Goal: Contribute content: Contribute content

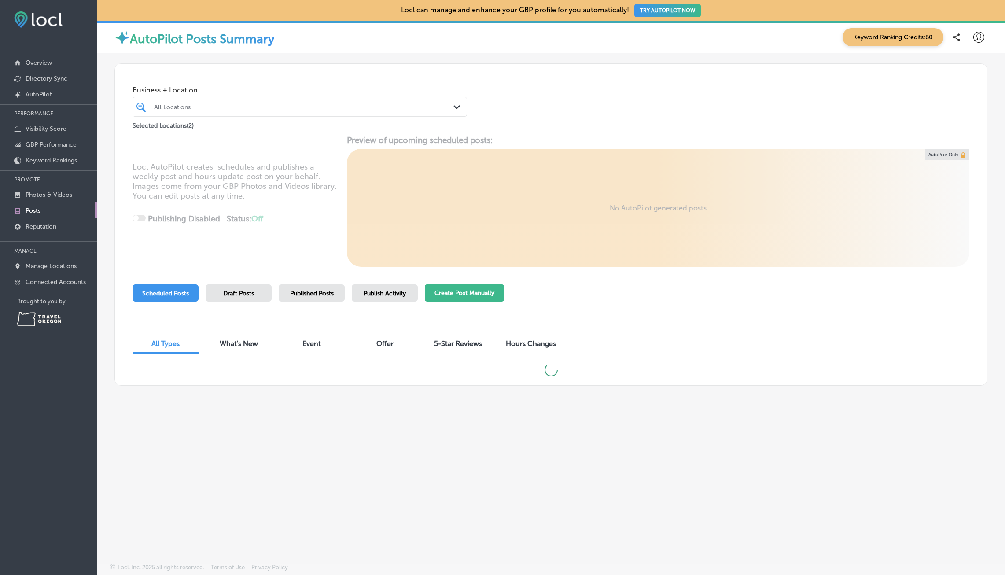
click at [468, 295] on button "Create Post Manually" at bounding box center [464, 292] width 79 height 17
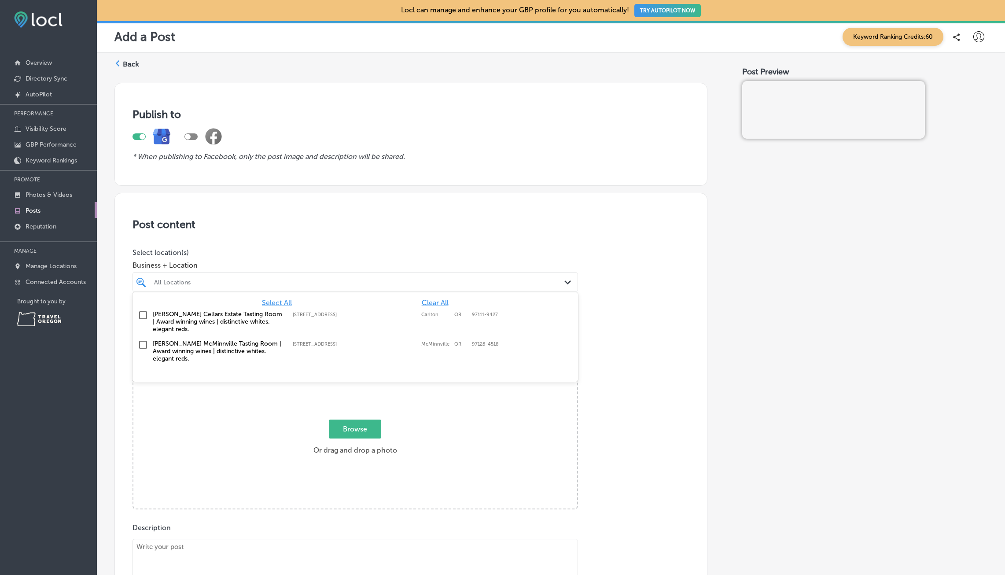
click at [564, 283] on icon "Path Created with Sketch." at bounding box center [567, 282] width 7 height 4
click at [145, 316] on input "checkbox" at bounding box center [143, 315] width 11 height 11
click at [145, 342] on input "checkbox" at bounding box center [143, 344] width 11 height 11
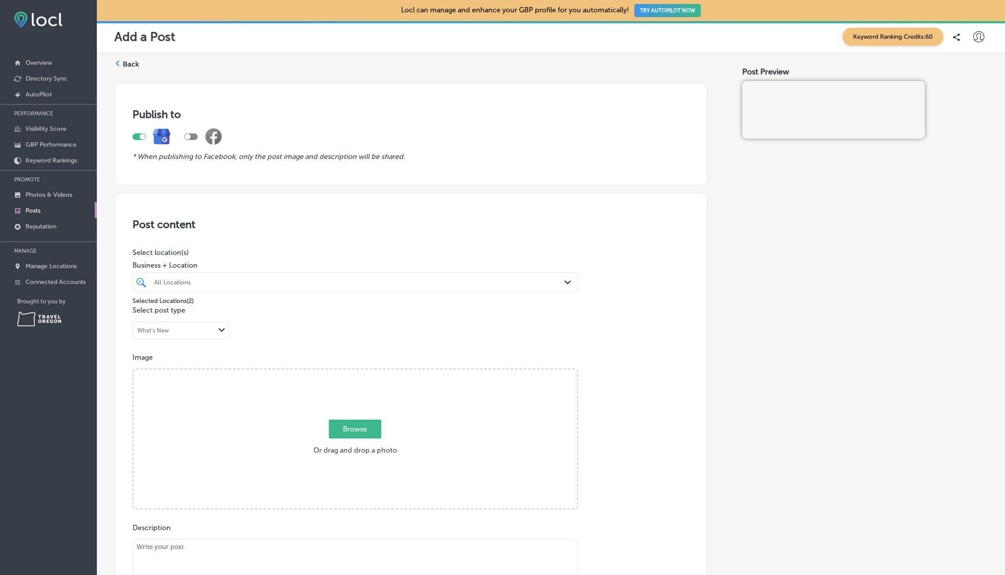
click at [570, 285] on div "Path Created with Sketch." at bounding box center [569, 283] width 10 height 10
click at [223, 332] on div "Path Created with Sketch." at bounding box center [221, 330] width 7 height 7
click at [158, 364] on div "Event" at bounding box center [181, 363] width 96 height 15
click at [365, 426] on span "Browse" at bounding box center [355, 428] width 52 height 19
click at [365, 372] on input "Browse Or drag and drop a photo" at bounding box center [355, 370] width 444 height 3
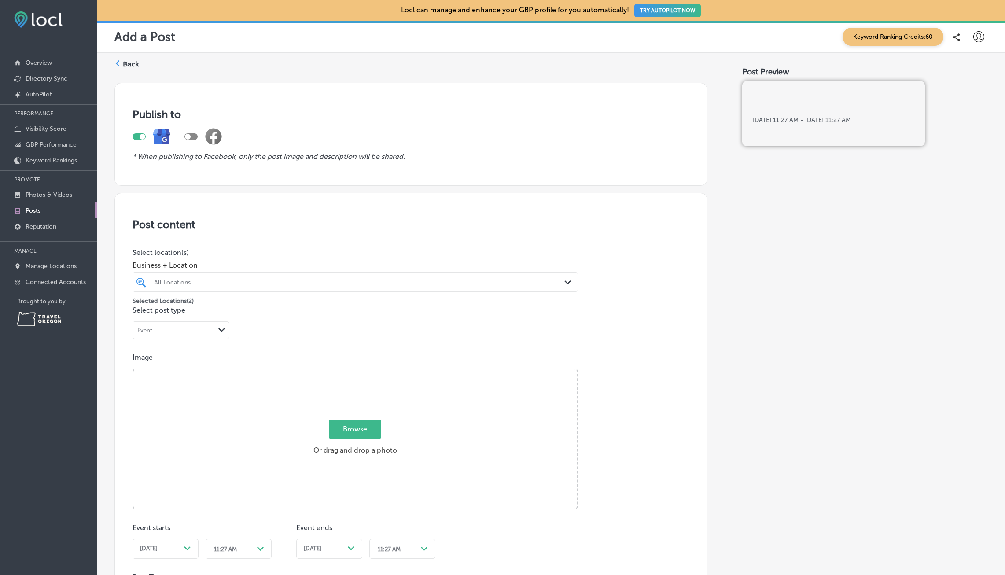
type input "C:\fakepath\TasteofPlace.png"
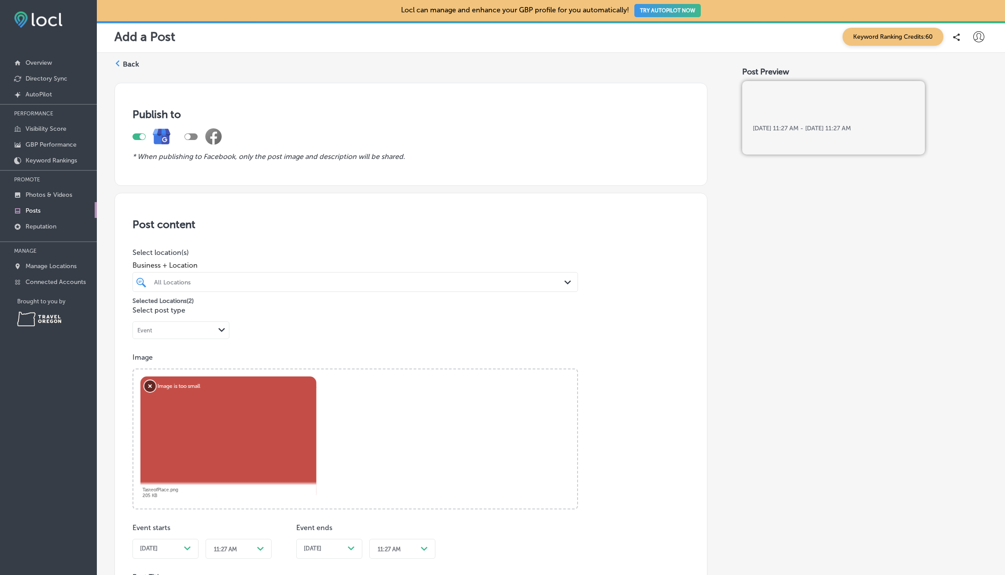
click at [151, 386] on button "Remove" at bounding box center [149, 385] width 11 height 11
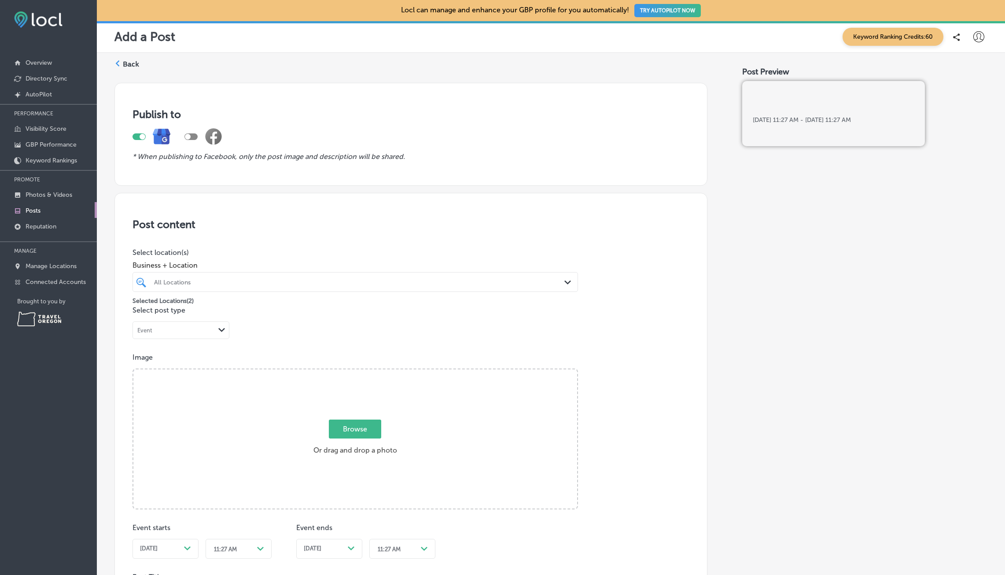
click at [360, 429] on span "Browse" at bounding box center [355, 428] width 52 height 19
click at [360, 372] on input "Browse Or drag and drop a photo" at bounding box center [355, 370] width 444 height 3
type input "C:\fakepath\taste of placebigger.png"
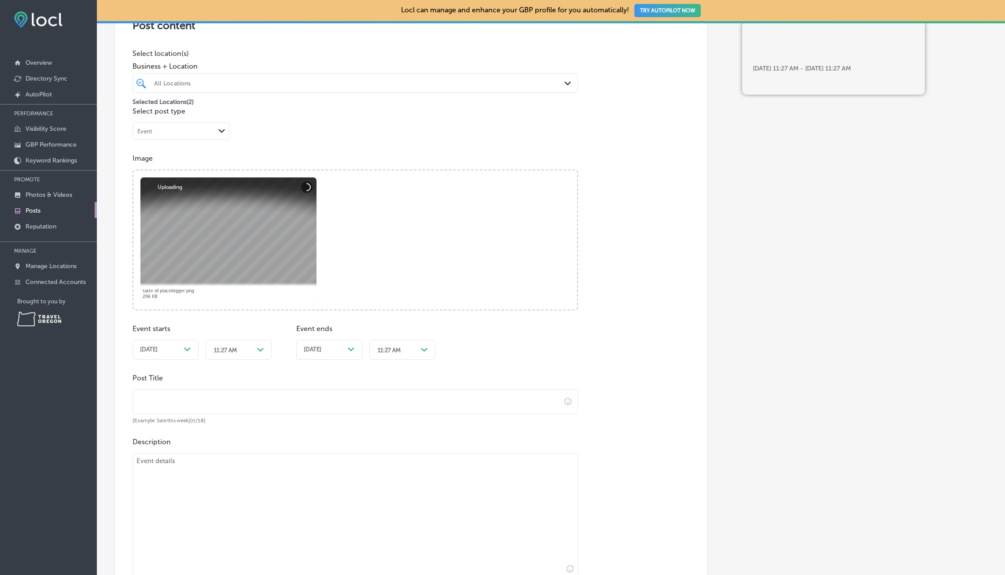
scroll to position [220, 0]
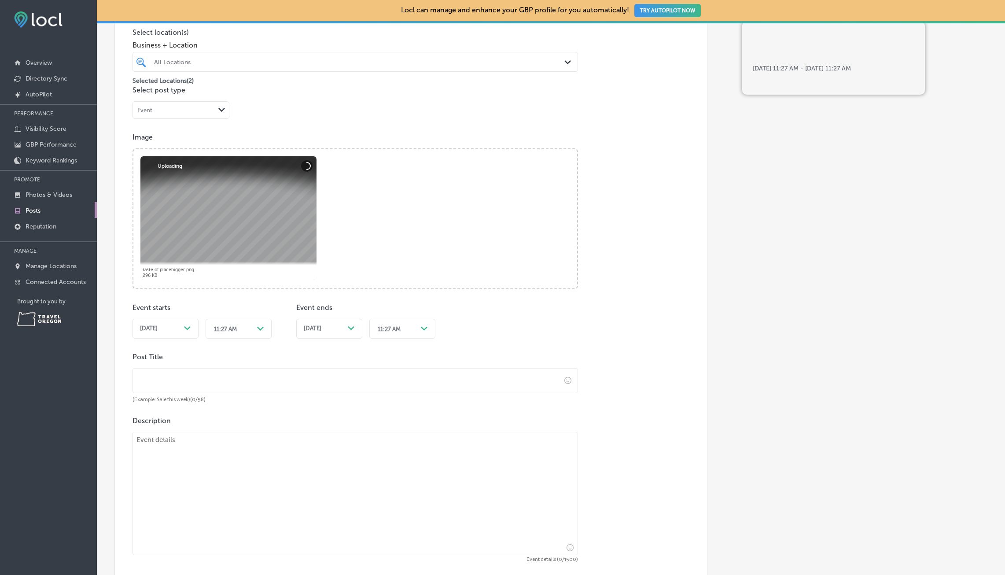
click at [184, 326] on div "Path Created with Sketch." at bounding box center [187, 328] width 7 height 7
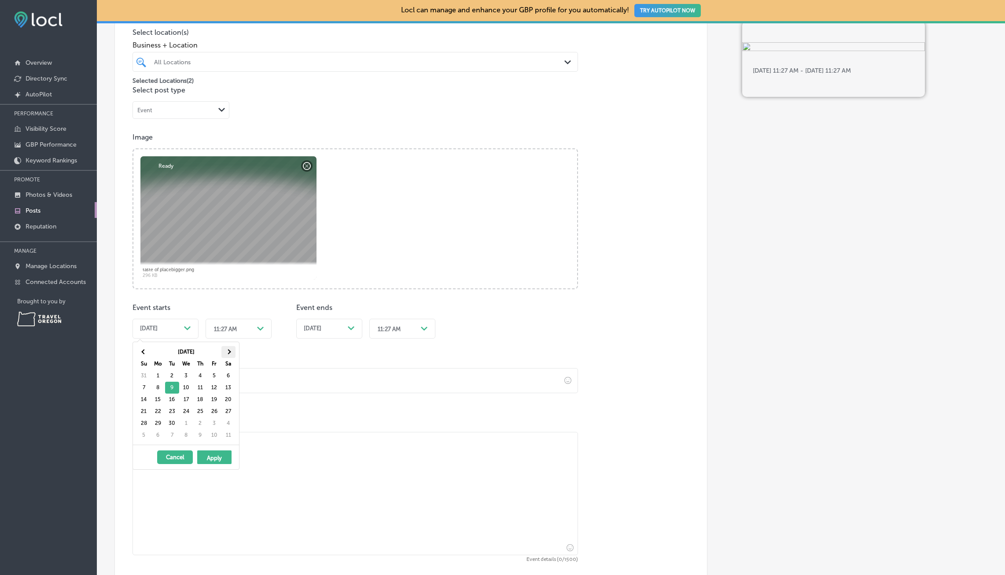
click at [226, 353] on th at bounding box center [228, 352] width 14 height 12
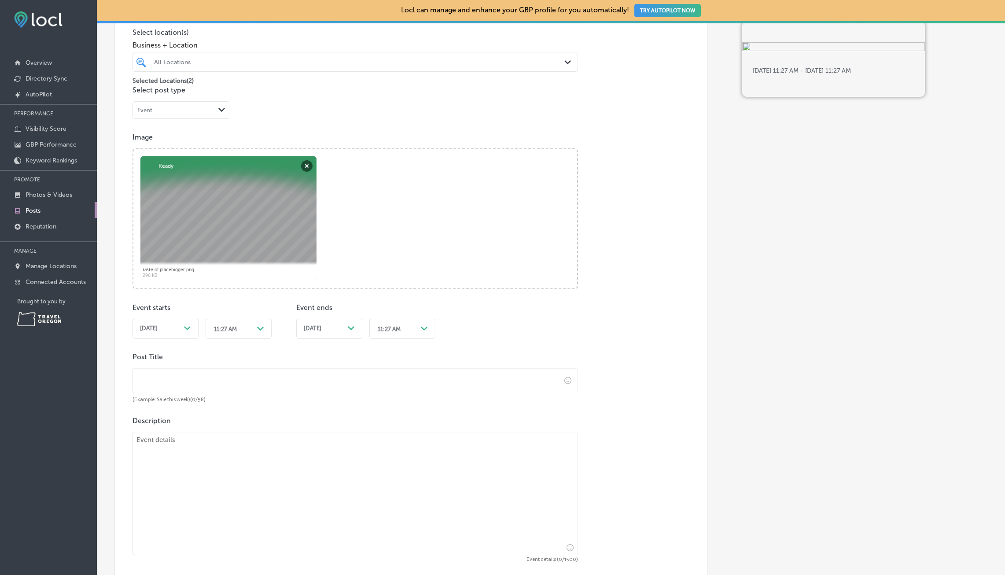
click at [262, 333] on div "Path Created with Sketch." at bounding box center [261, 329] width 14 height 14
click at [232, 393] on div "1:00 PM" at bounding box center [239, 396] width 66 height 15
click at [347, 328] on div "[DATE] Path Created with Sketch." at bounding box center [329, 328] width 51 height 7
click at [427, 327] on polygon at bounding box center [424, 329] width 7 height 4
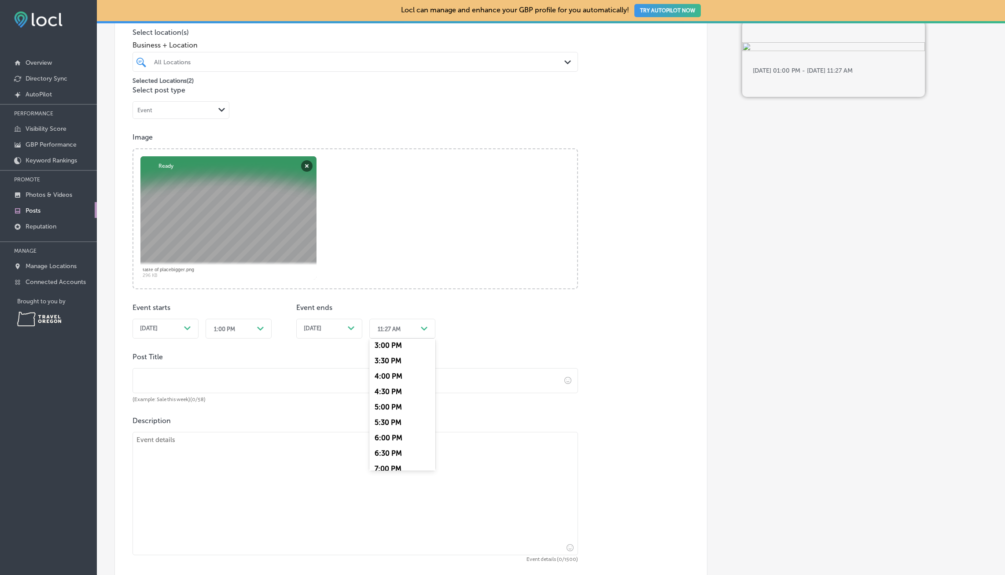
scroll to position [484, 0]
click at [399, 384] on div "5:00 PM" at bounding box center [402, 387] width 66 height 15
click at [351, 381] on input "text" at bounding box center [347, 380] width 428 height 24
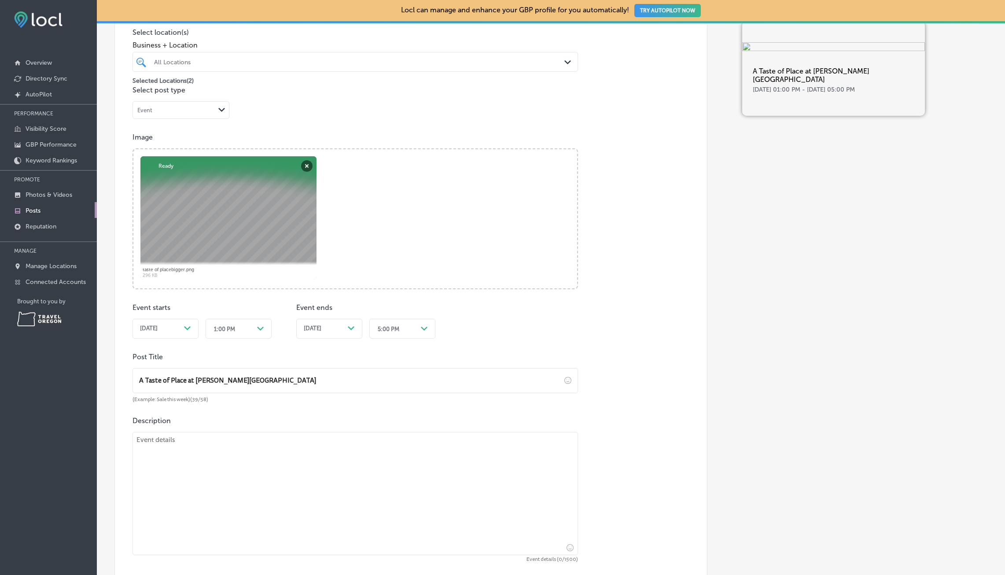
type input "A Taste of Place at [PERSON_NAME][GEOGRAPHIC_DATA]"
click at [169, 451] on textarea at bounding box center [354, 493] width 445 height 123
paste textarea "[DATE] 1pm-5pm || [PERSON_NAME][GEOGRAPHIC_DATA] Join local artisans, each with…"
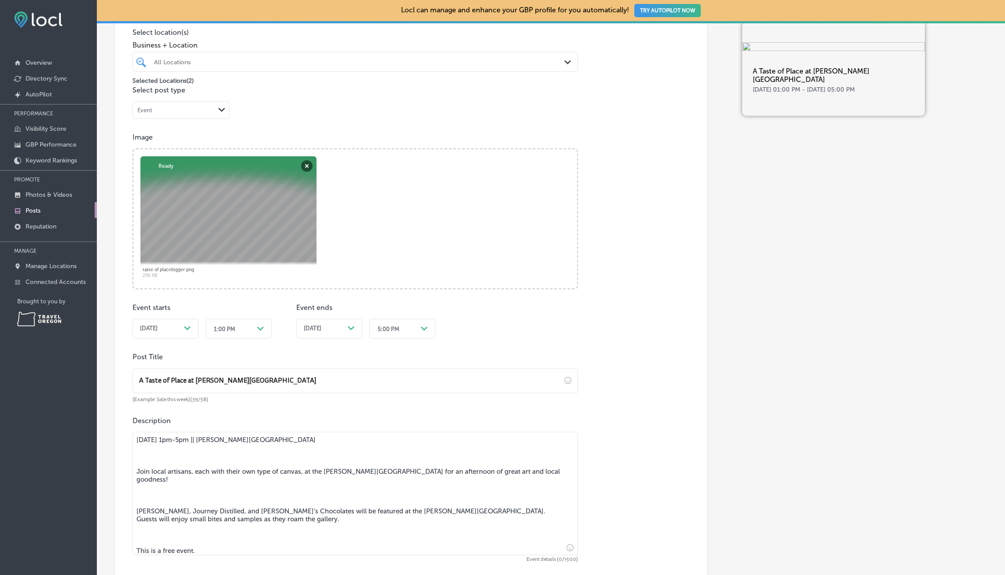
scroll to position [263, 0]
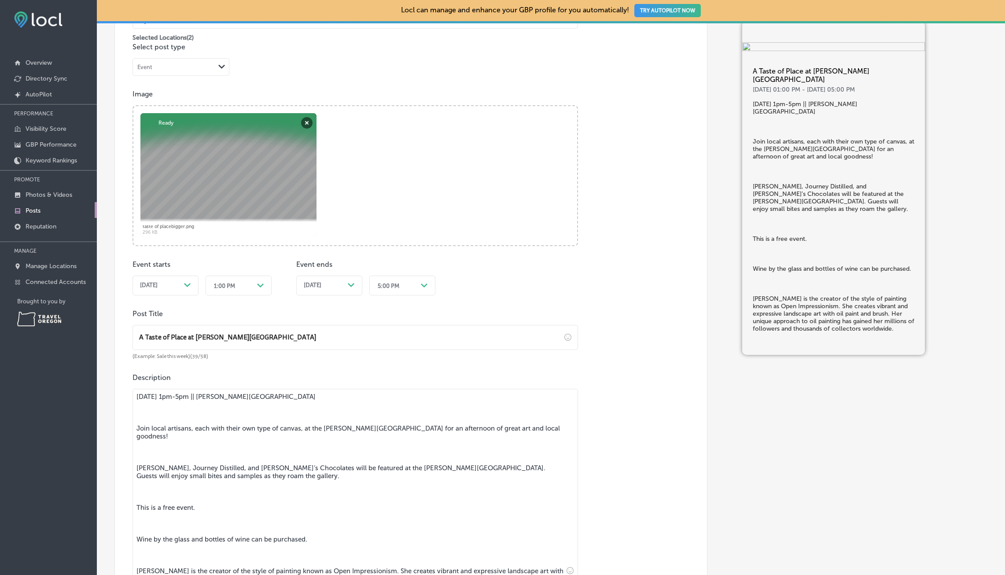
click at [137, 426] on textarea "[DATE] 1pm-5pm || [PERSON_NAME][GEOGRAPHIC_DATA] Join local artisans, each with…" at bounding box center [354, 483] width 445 height 189
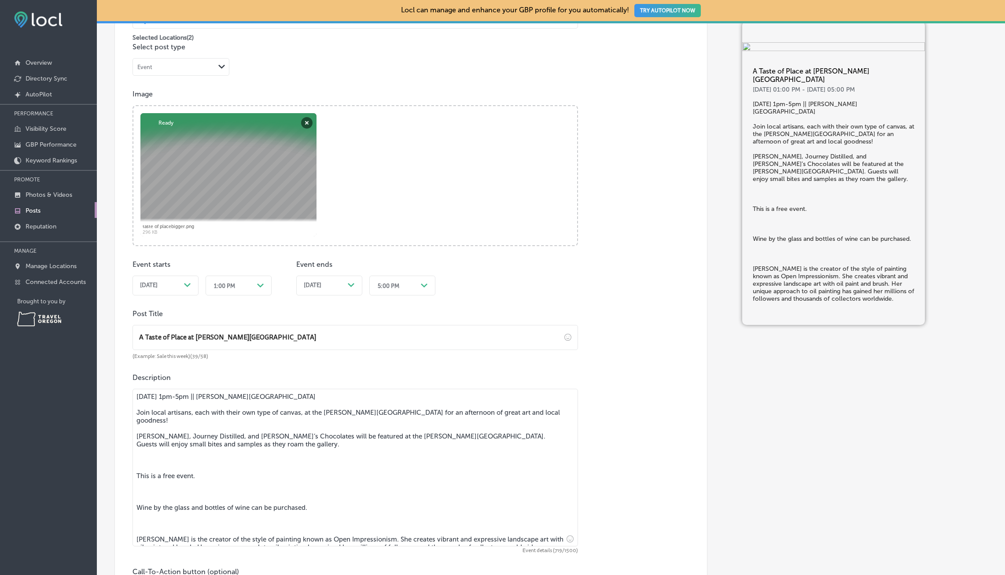
click at [136, 467] on textarea "[DATE] 1pm-5pm || [PERSON_NAME][GEOGRAPHIC_DATA] Join local artisans, each with…" at bounding box center [354, 468] width 445 height 158
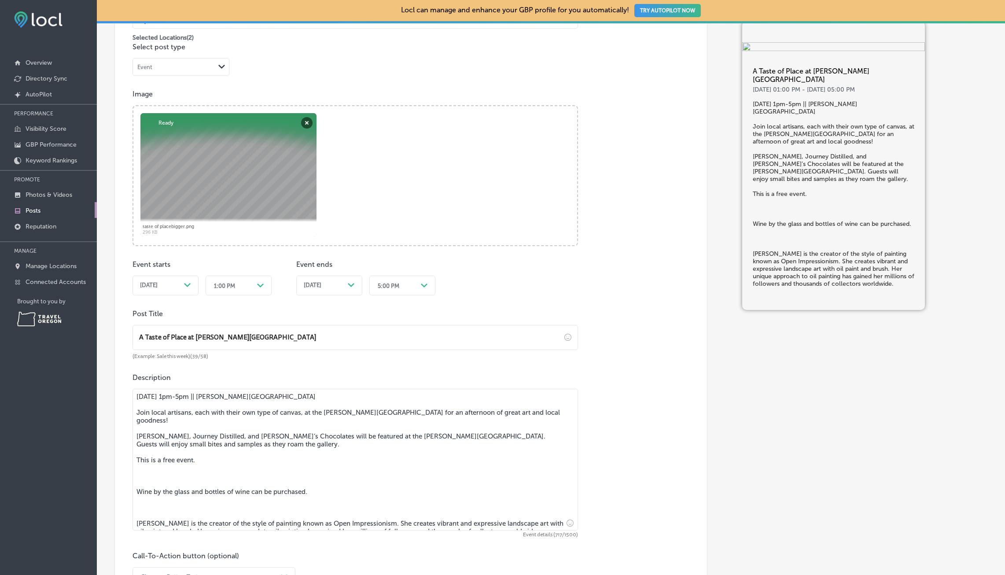
click at [137, 484] on textarea "[DATE] 1pm-5pm || [PERSON_NAME][GEOGRAPHIC_DATA] Join local artisans, each with…" at bounding box center [354, 460] width 445 height 142
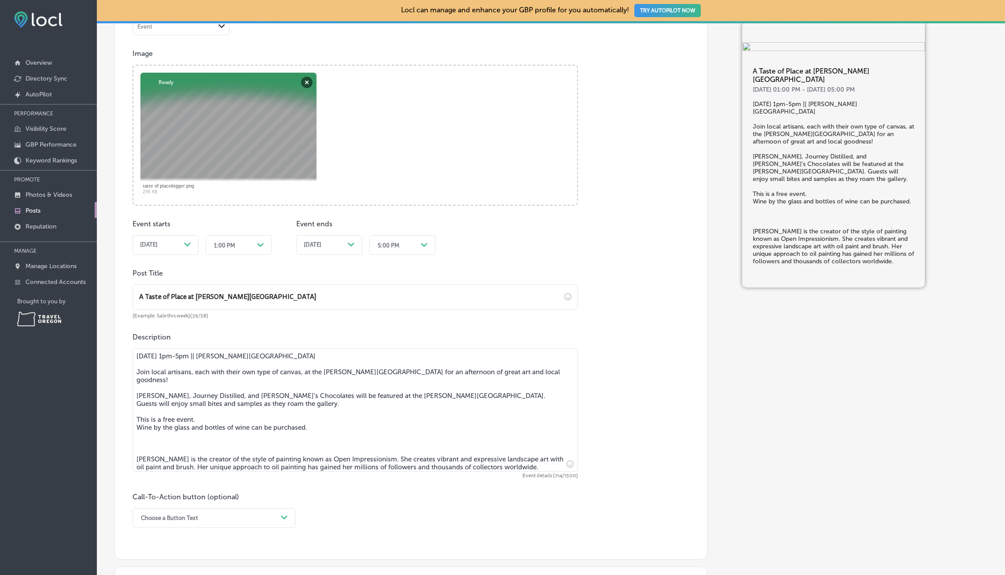
scroll to position [307, 0]
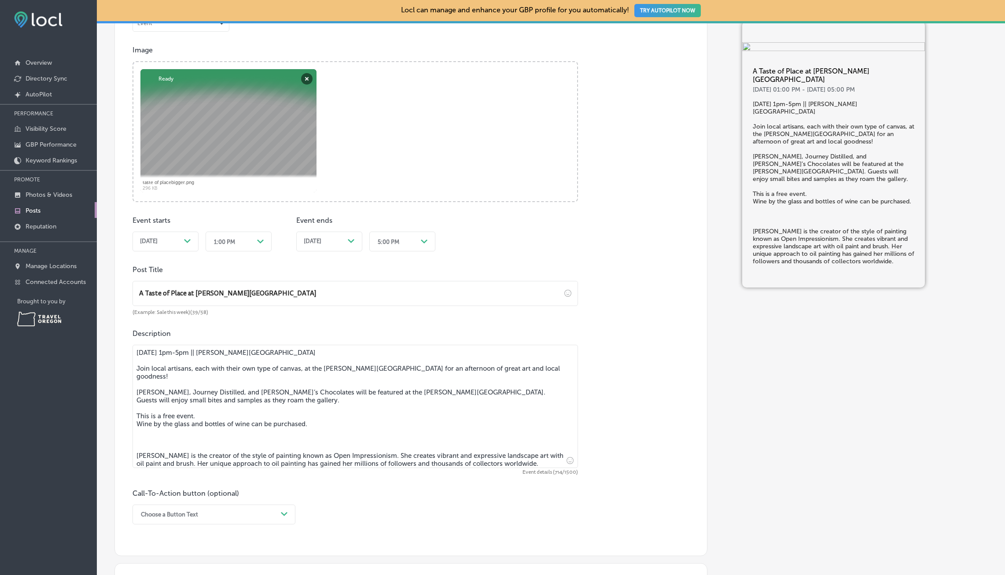
click at [136, 448] on textarea "[DATE] 1pm-5pm || [PERSON_NAME][GEOGRAPHIC_DATA] Join local artisans, each with…" at bounding box center [354, 406] width 445 height 123
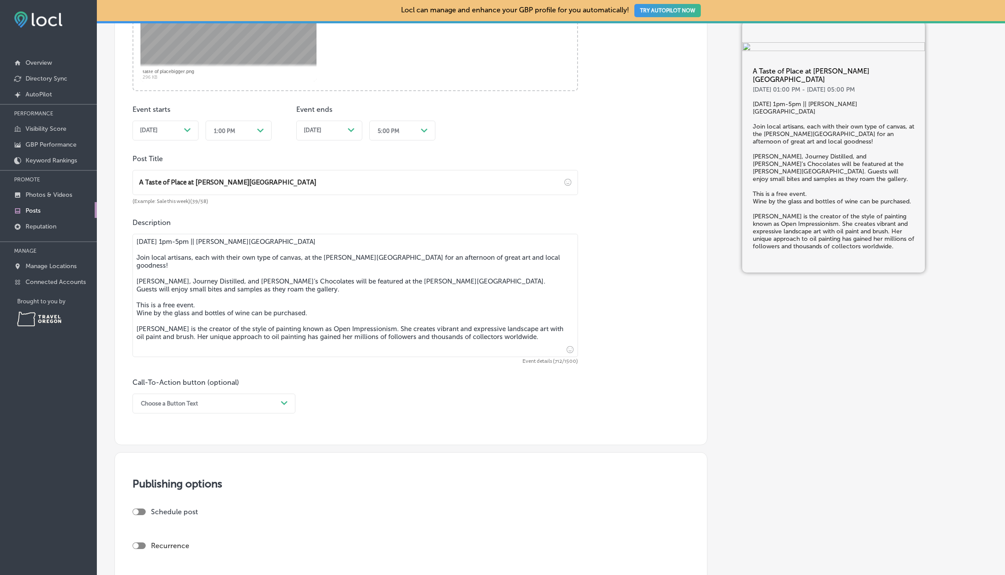
scroll to position [439, 0]
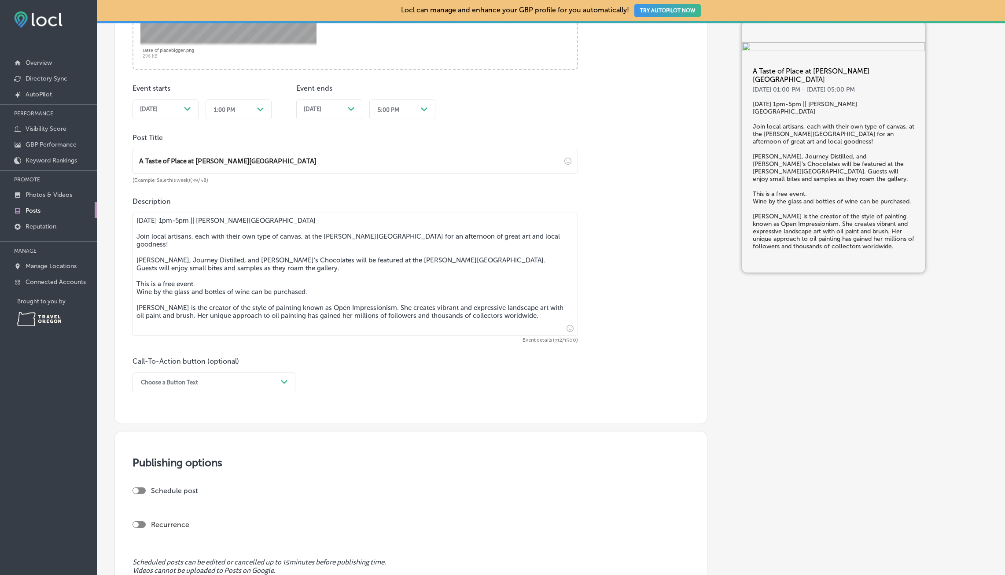
type textarea "[DATE] 1pm-5pm || [PERSON_NAME][GEOGRAPHIC_DATA] Join local artisans, each with…"
click at [291, 380] on div "Choose a Button Text Path Created with Sketch." at bounding box center [213, 382] width 163 height 20
click at [162, 463] on div "Learn more" at bounding box center [213, 463] width 163 height 15
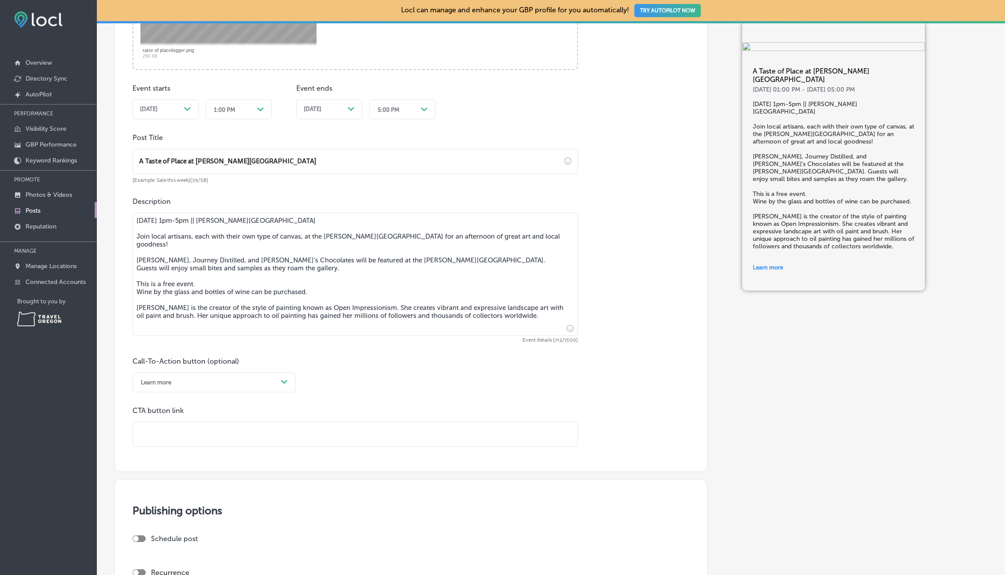
paste input "[URL][DOMAIN_NAME]"
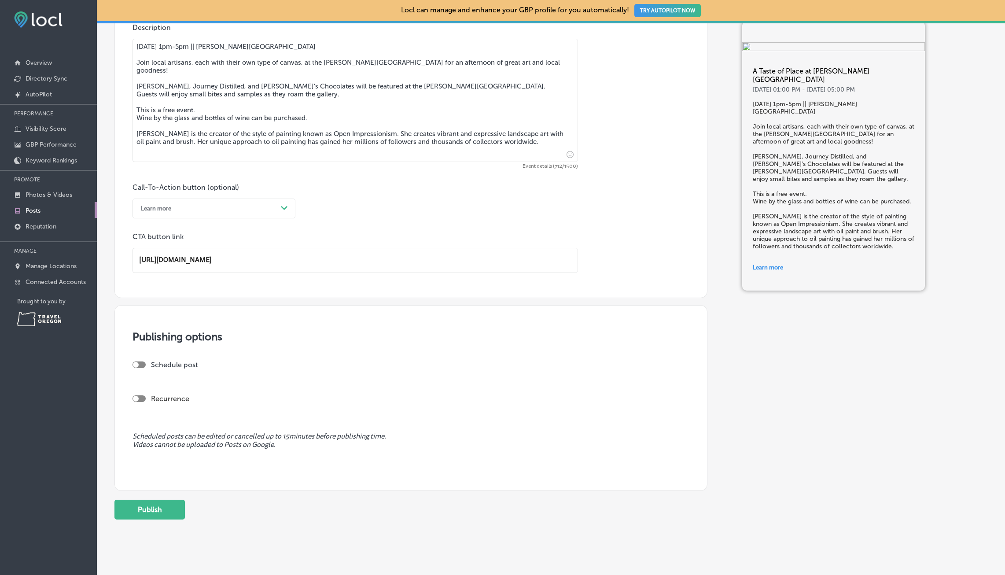
scroll to position [626, 0]
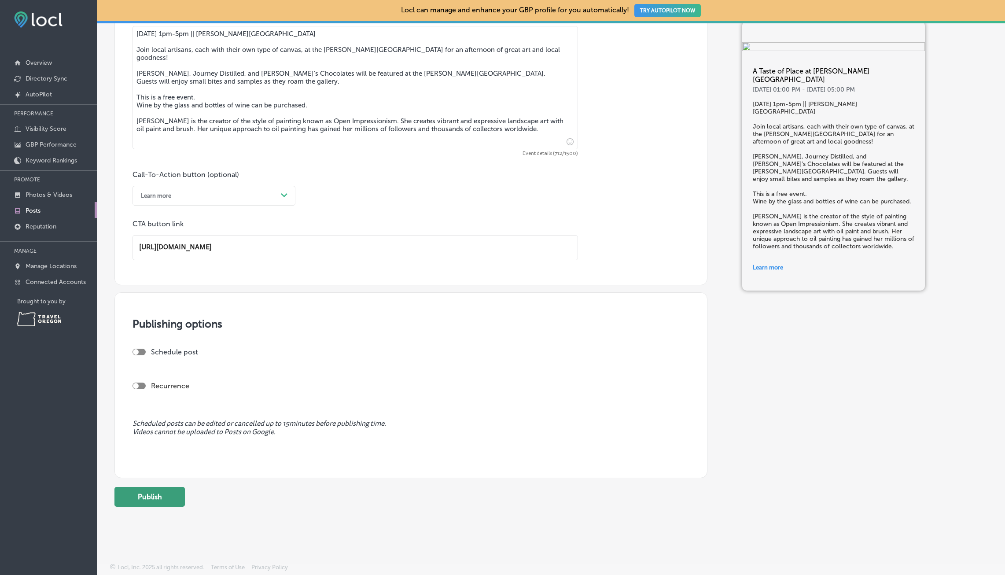
type input "[URL][DOMAIN_NAME]"
click at [160, 494] on button "Publish" at bounding box center [149, 497] width 70 height 20
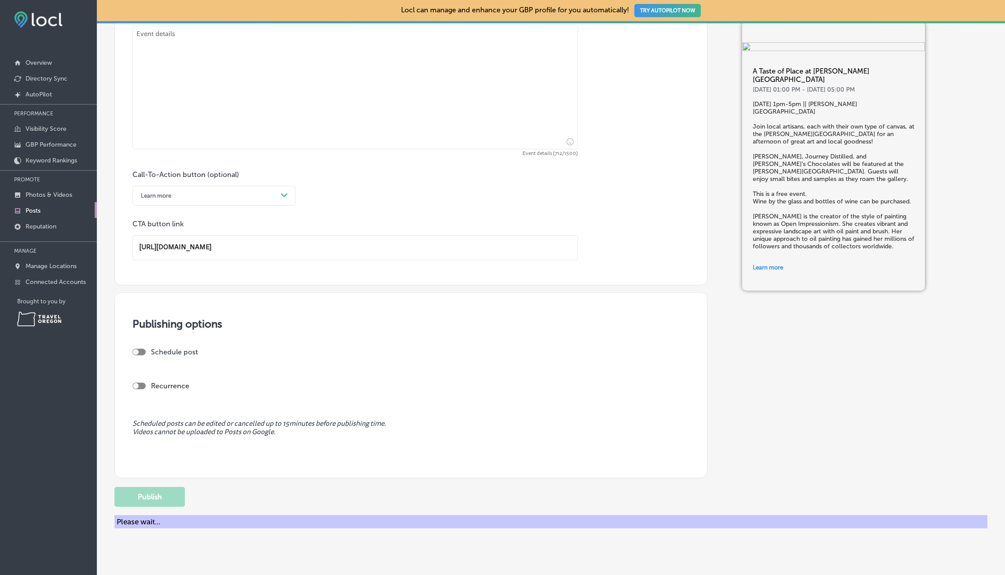
scroll to position [578, 0]
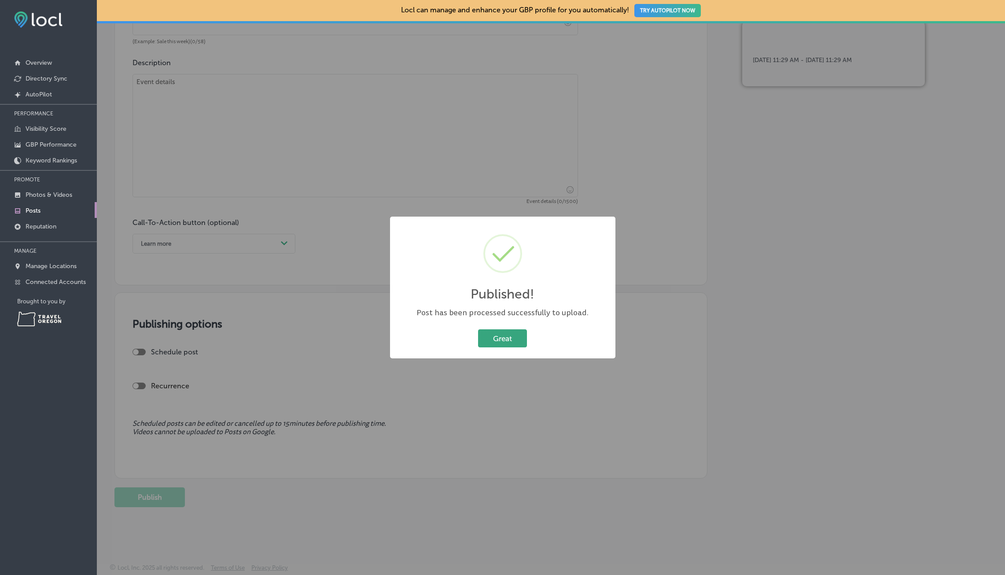
click at [517, 338] on button "Great" at bounding box center [502, 338] width 49 height 18
